Goal: Download file/media

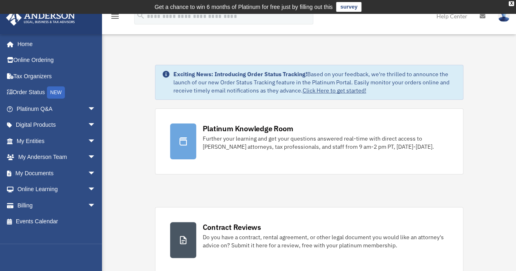
click at [510, 6] on td "Get a chance to win 6 months of Platinum for free just by filling out this surv…" at bounding box center [258, 7] width 516 height 14
click at [510, 5] on div "X" at bounding box center [510, 3] width 5 height 5
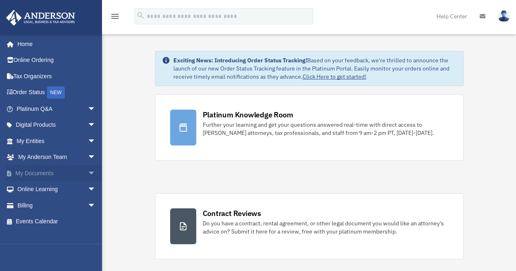
click at [88, 177] on span "arrow_drop_down" at bounding box center [96, 173] width 16 height 17
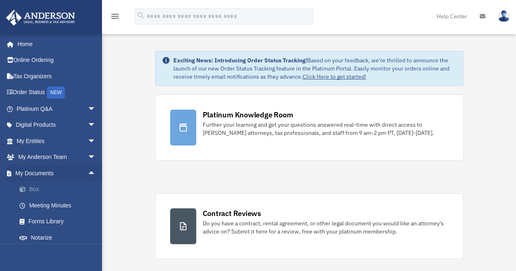
click at [34, 191] on link "Box" at bounding box center [59, 189] width 97 height 16
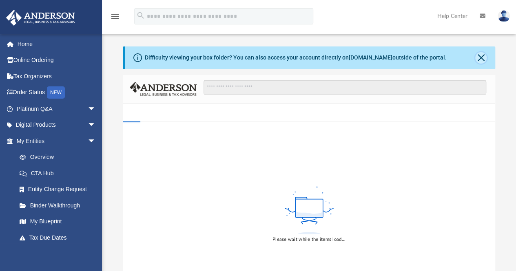
click at [483, 56] on button "Close" at bounding box center [480, 57] width 11 height 11
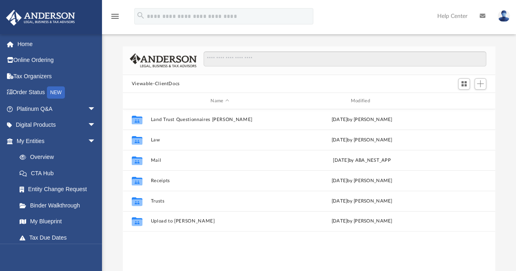
scroll to position [179, 366]
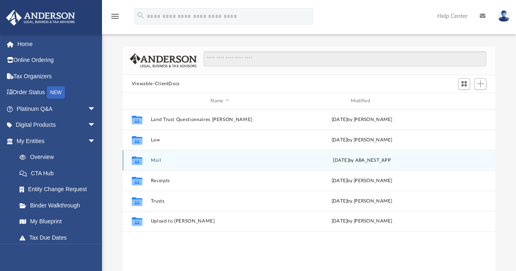
click at [152, 163] on div "Collaborated Folder Mail Fri Oct 3 2025 by ABA_NEST_APP" at bounding box center [309, 160] width 372 height 20
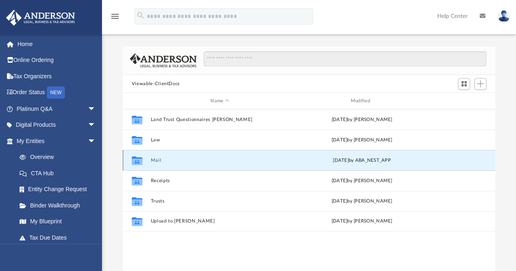
click at [153, 163] on button "Mail" at bounding box center [219, 160] width 138 height 5
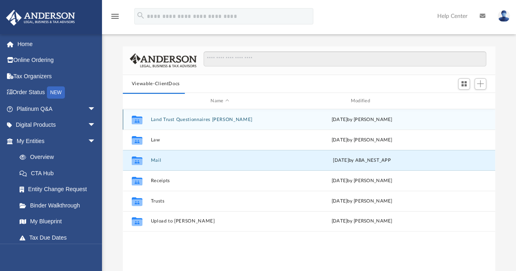
scroll to position [7, 7]
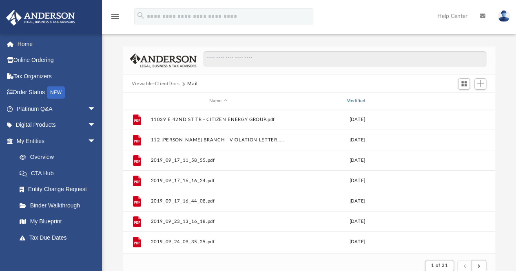
click at [350, 101] on div "Modified" at bounding box center [356, 100] width 135 height 7
click at [353, 101] on div "Modified" at bounding box center [356, 100] width 135 height 7
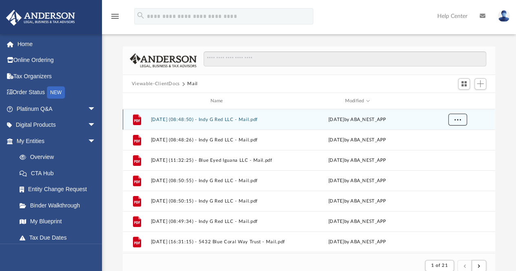
click at [463, 118] on button "More options" at bounding box center [457, 120] width 19 height 12
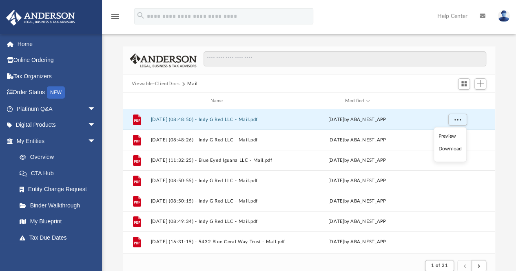
click at [452, 135] on li "Preview" at bounding box center [450, 136] width 24 height 9
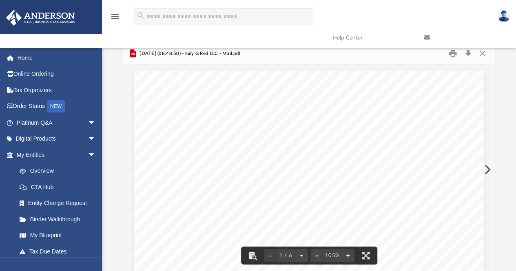
scroll to position [0, 0]
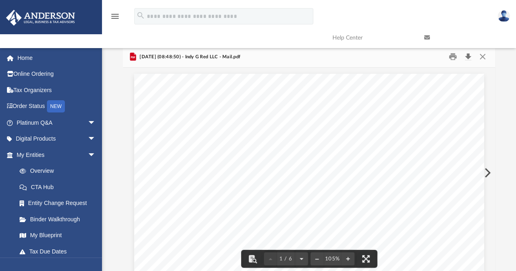
click at [470, 59] on button "Download" at bounding box center [467, 57] width 15 height 13
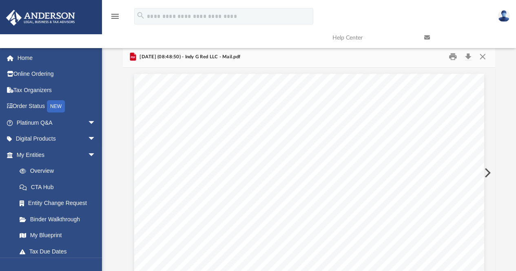
click at [491, 172] on button "Preview" at bounding box center [486, 172] width 18 height 23
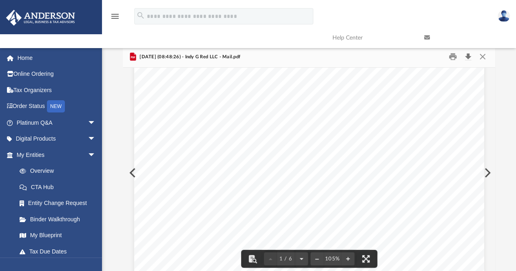
click at [466, 57] on button "Download" at bounding box center [467, 57] width 15 height 13
click at [488, 172] on button "Preview" at bounding box center [486, 172] width 18 height 23
click at [484, 60] on button "Close" at bounding box center [482, 57] width 15 height 13
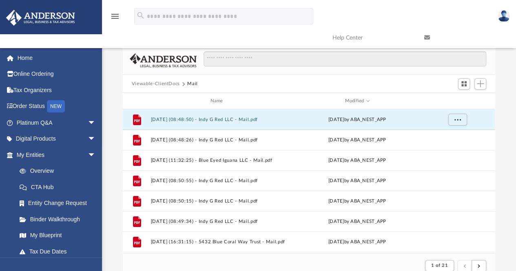
click at [158, 84] on button "Viewable-ClientDocs" at bounding box center [156, 83] width 48 height 7
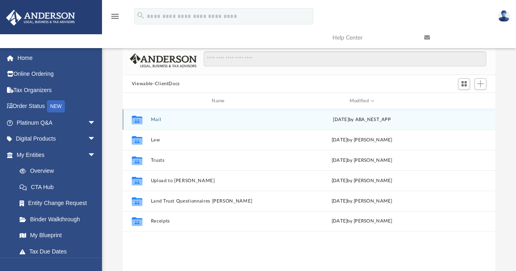
scroll to position [179, 366]
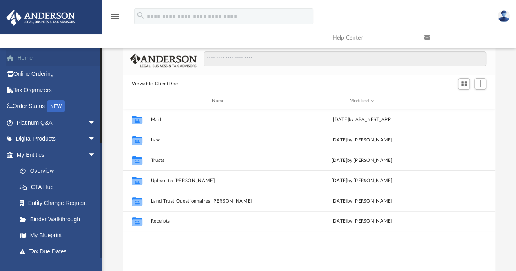
click at [30, 61] on link "Home" at bounding box center [57, 58] width 102 height 16
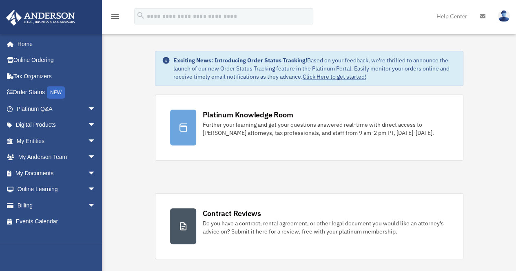
click at [505, 19] on img at bounding box center [503, 16] width 12 height 12
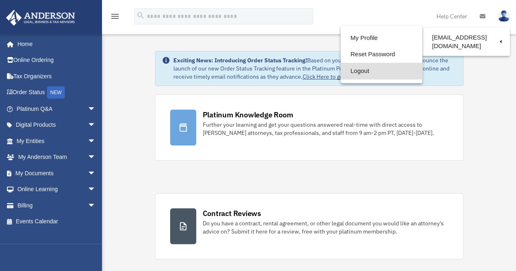
click at [358, 72] on link "Logout" at bounding box center [381, 71] width 82 height 17
